Goal: Book appointment/travel/reservation

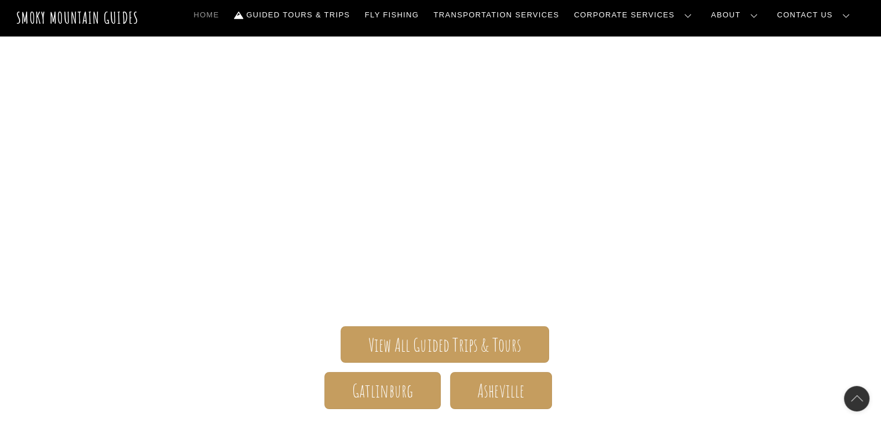
scroll to position [23, 0]
click at [353, 15] on link "Guided Tours & Trips" at bounding box center [291, 15] width 125 height 24
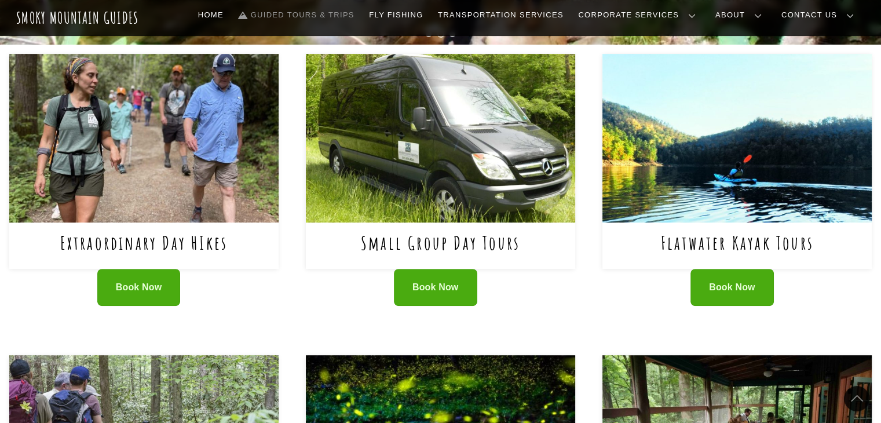
scroll to position [455, 0]
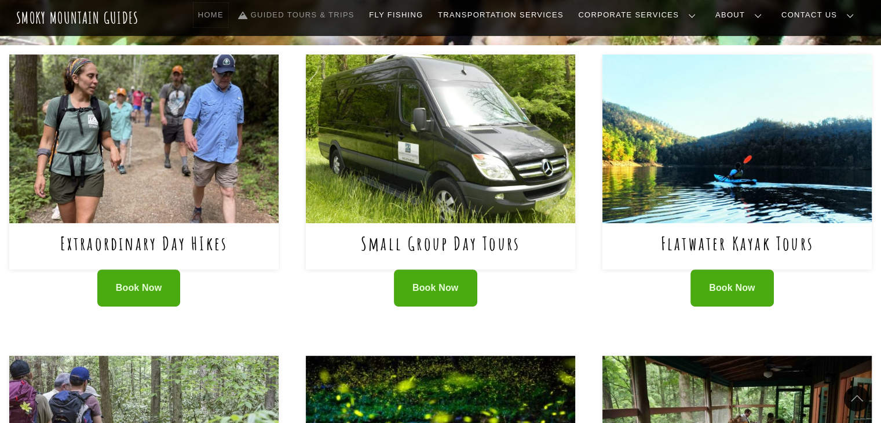
click at [228, 17] on link "Home" at bounding box center [210, 15] width 35 height 24
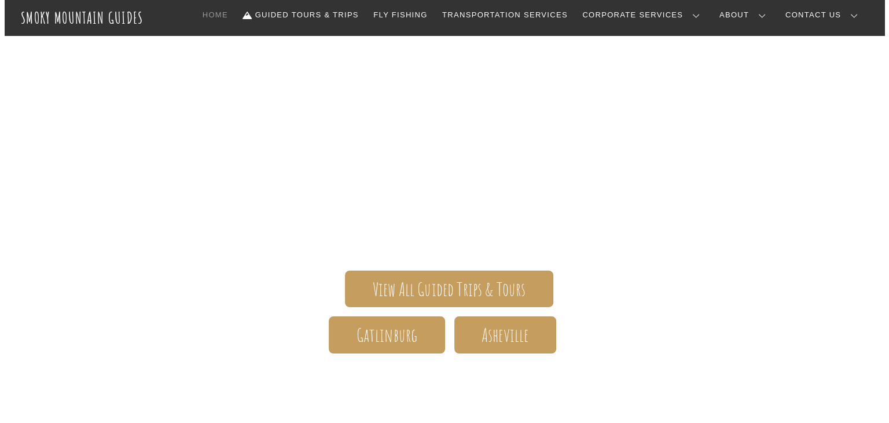
scroll to position [80, 0]
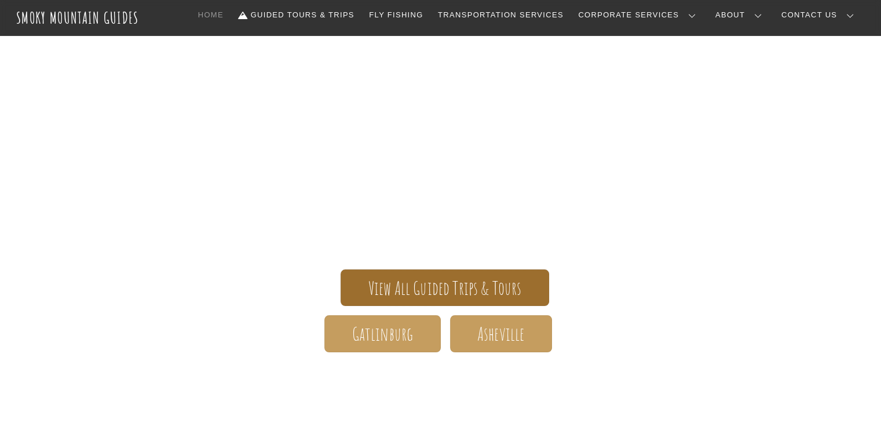
click at [444, 289] on span "View All Guided Trips & Tours" at bounding box center [444, 288] width 153 height 12
click at [445, 285] on span "View All Guided Trips & Tours" at bounding box center [444, 288] width 153 height 12
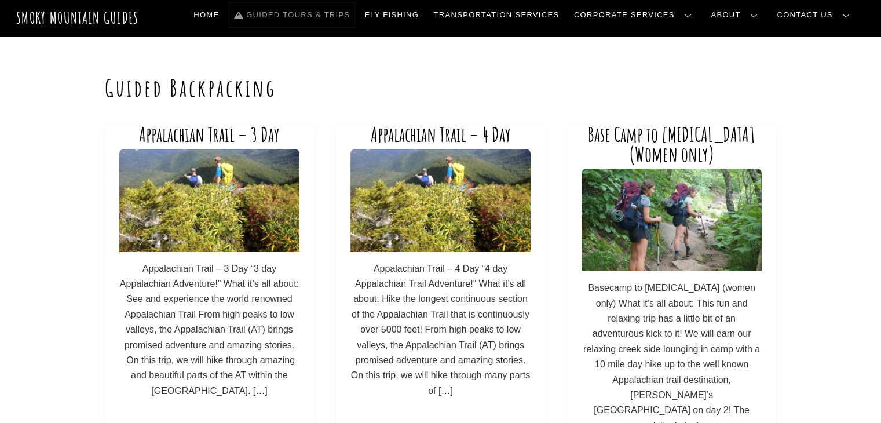
click at [328, 19] on link "Guided Tours & Trips" at bounding box center [291, 15] width 125 height 24
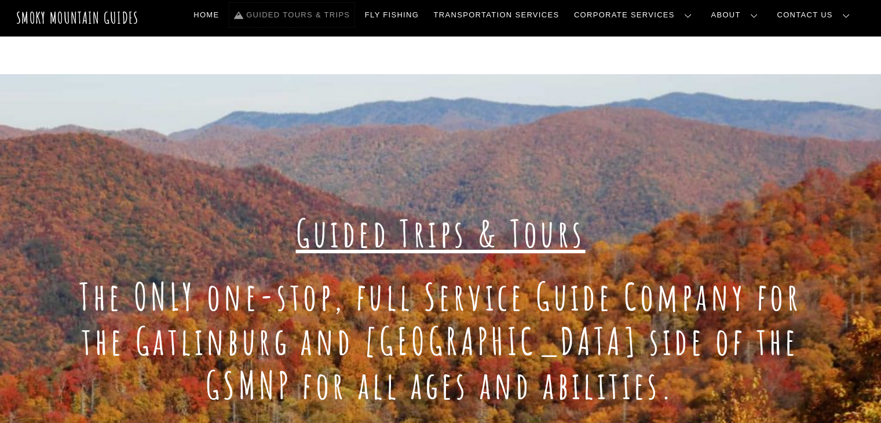
click at [353, 17] on link "Guided Tours & Trips" at bounding box center [291, 15] width 125 height 24
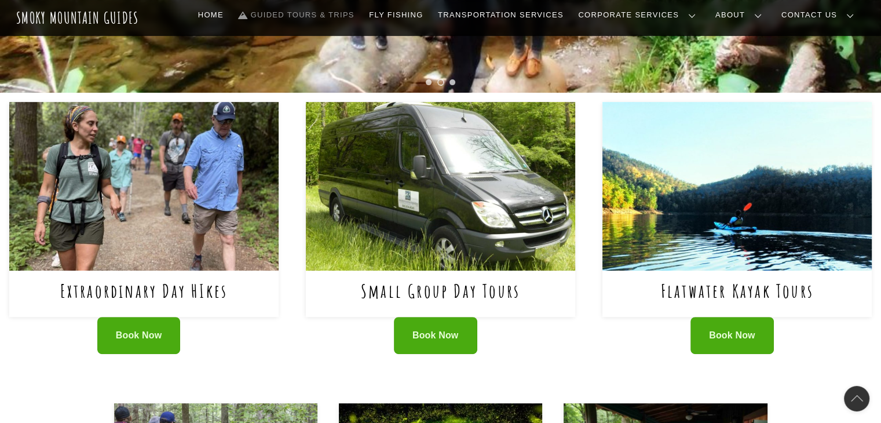
scroll to position [421, 0]
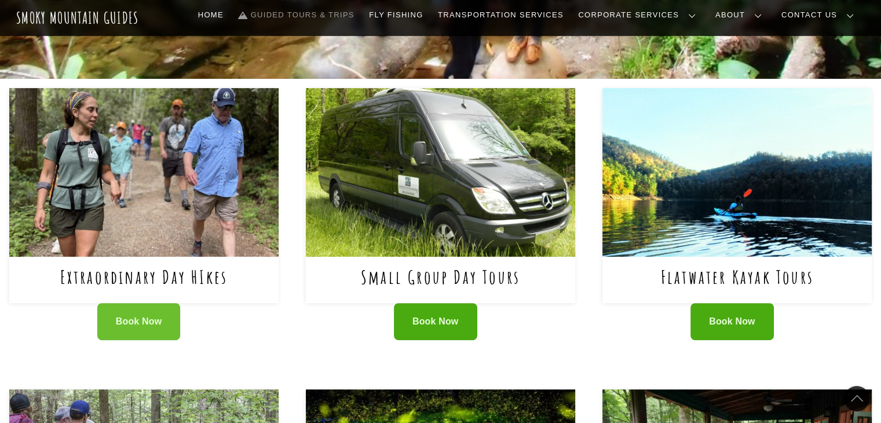
click at [141, 321] on span "Book Now" at bounding box center [139, 321] width 46 height 12
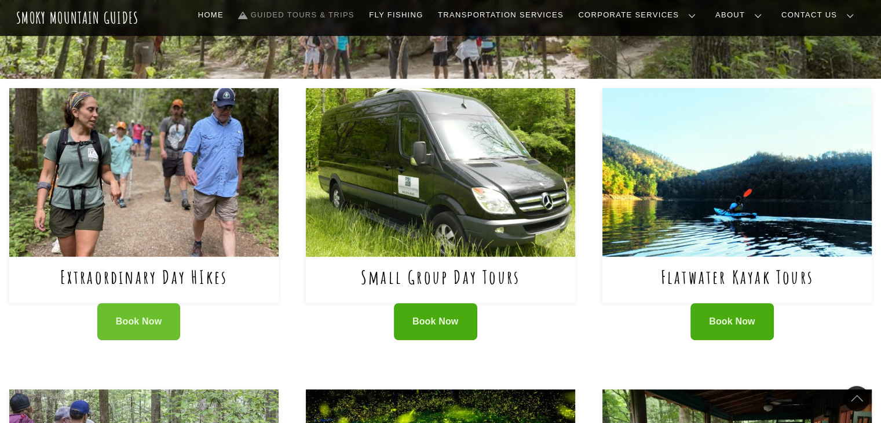
click at [140, 325] on span "Book Now" at bounding box center [139, 321] width 46 height 12
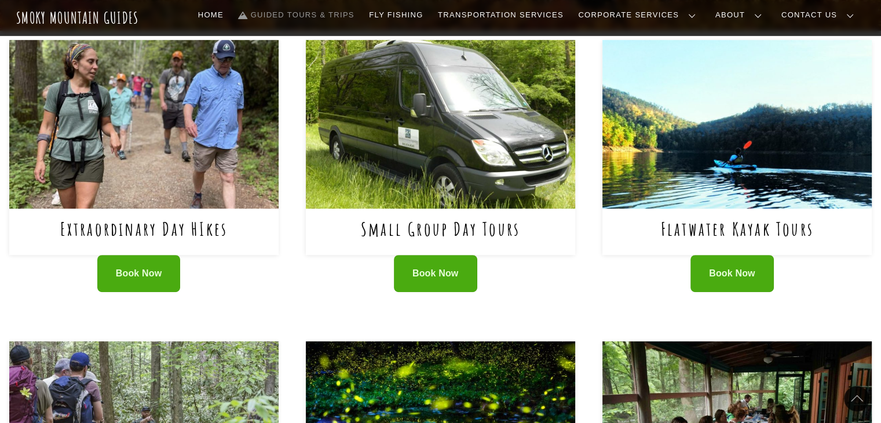
scroll to position [469, 0]
